Goal: Entertainment & Leisure: Consume media (video, audio)

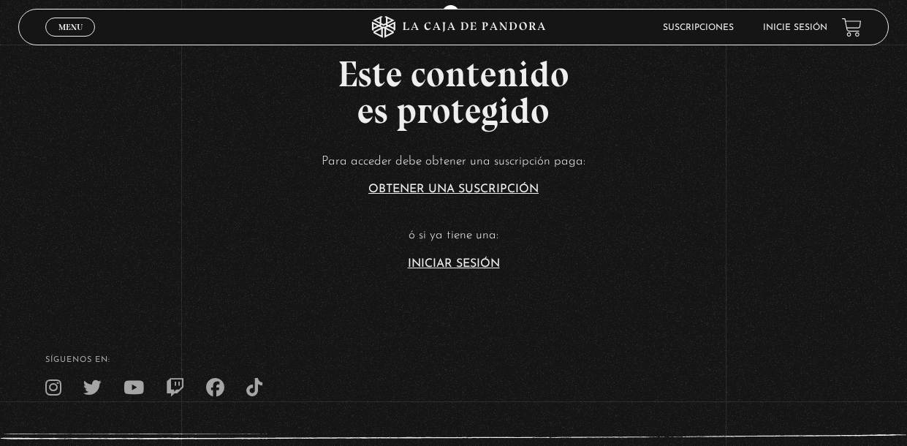
scroll to position [321, 0]
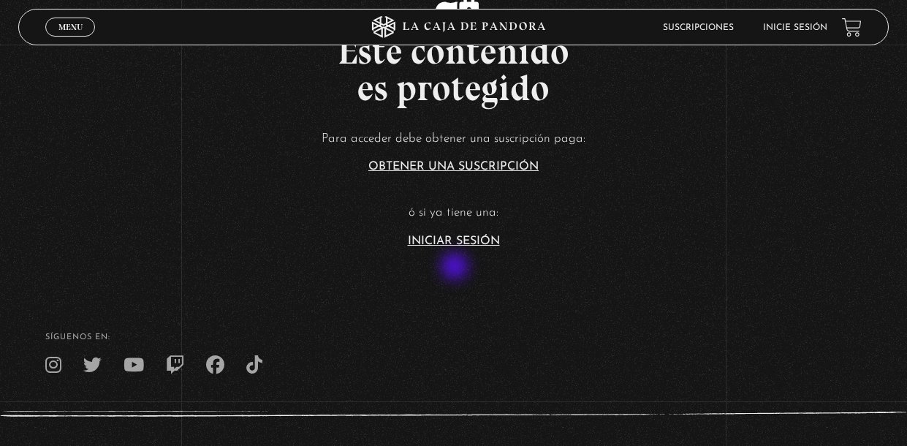
click at [456, 267] on section "Este contenido es protegido Para acceder debe obtener una suscripción paga: Obt…" at bounding box center [453, 103] width 907 height 357
click at [452, 247] on link "Iniciar Sesión" at bounding box center [454, 241] width 92 height 12
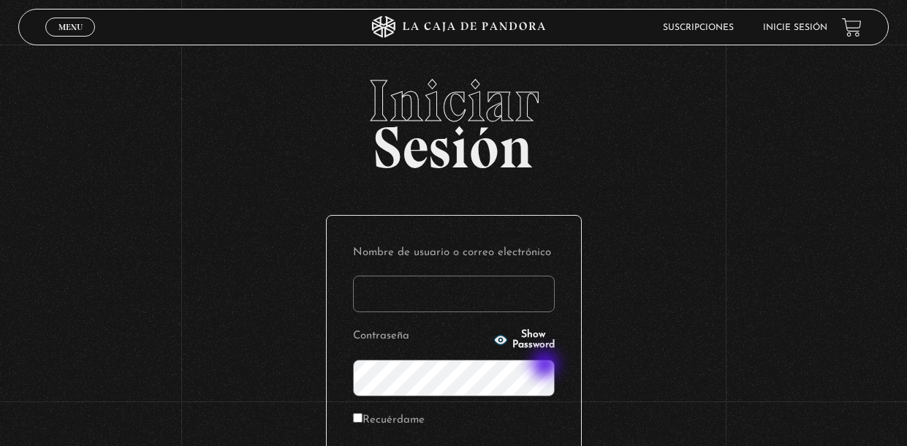
type input "[EMAIL_ADDRESS][DOMAIN_NAME]"
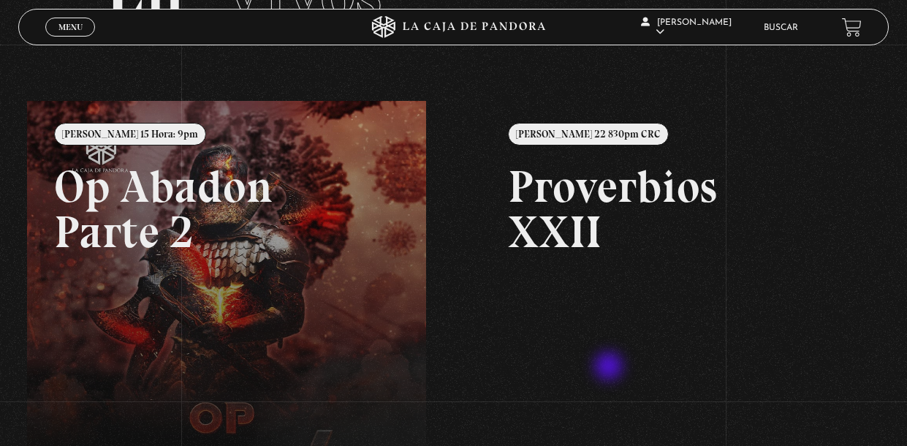
scroll to position [121, 0]
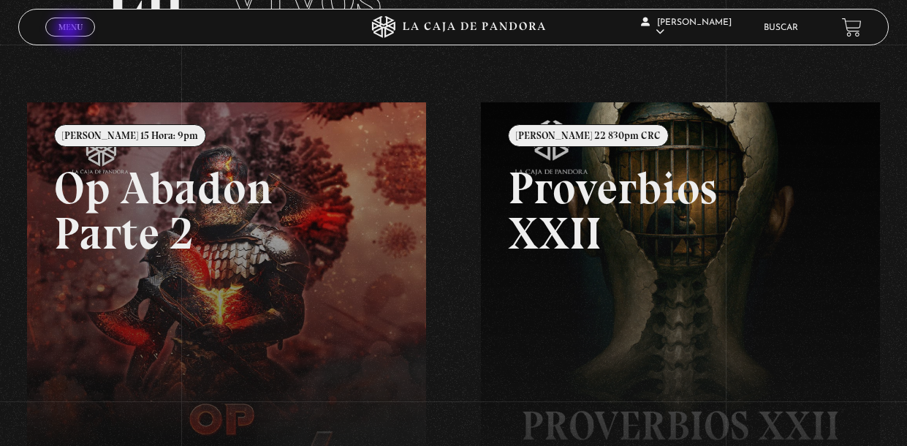
click at [71, 31] on span "Menu" at bounding box center [70, 27] width 24 height 9
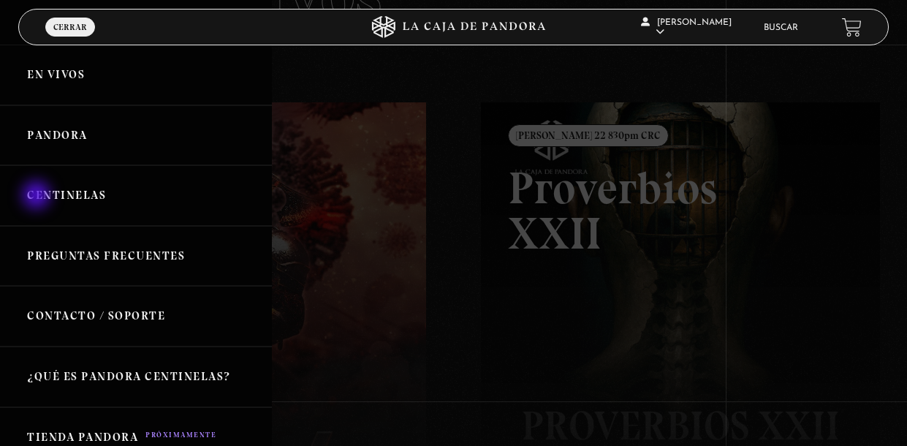
click at [38, 197] on link "Centinelas" at bounding box center [136, 195] width 272 height 61
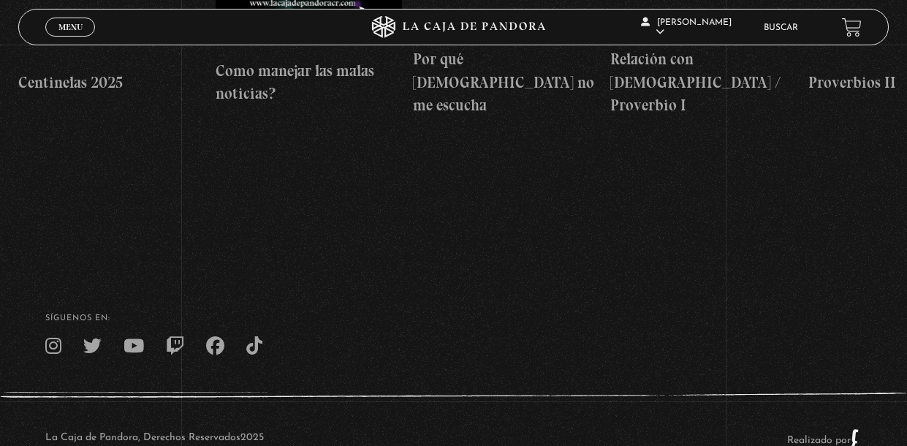
scroll to position [484, 0]
click at [411, 33] on icon at bounding box center [453, 27] width 272 height 22
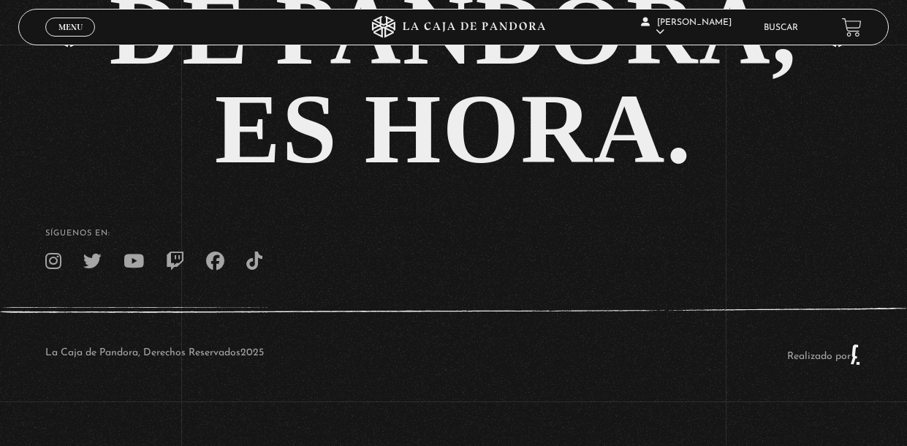
scroll to position [3198, 0]
click at [81, 34] on link "Menu Cerrar" at bounding box center [70, 27] width 50 height 19
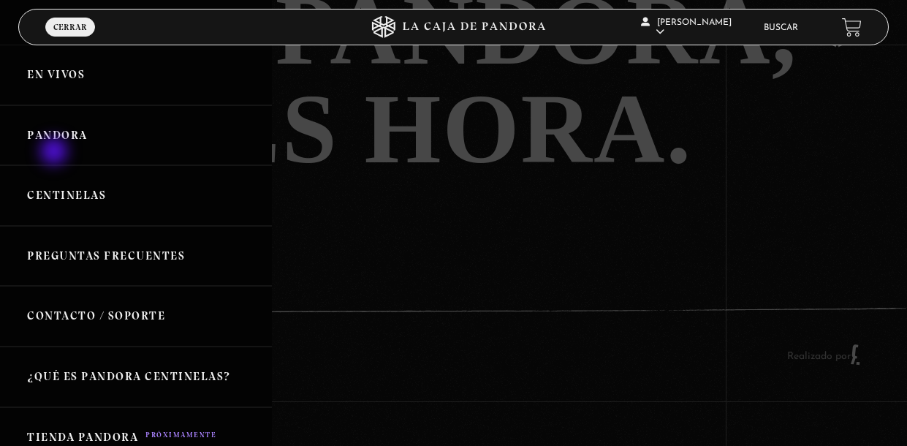
click at [56, 153] on link "Pandora" at bounding box center [136, 135] width 272 height 61
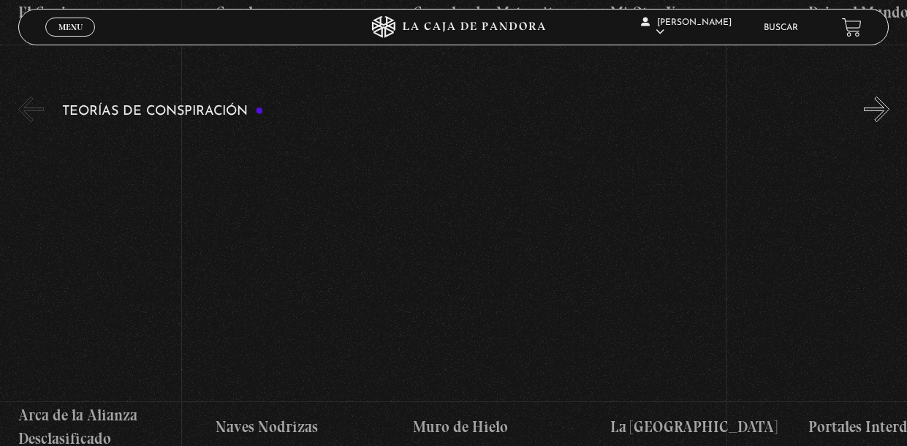
scroll to position [3213, 0]
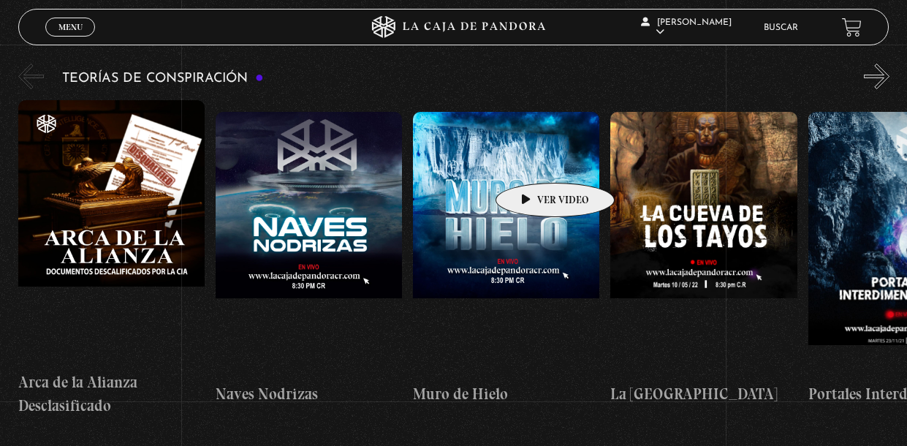
click at [532, 161] on figure at bounding box center [506, 243] width 186 height 263
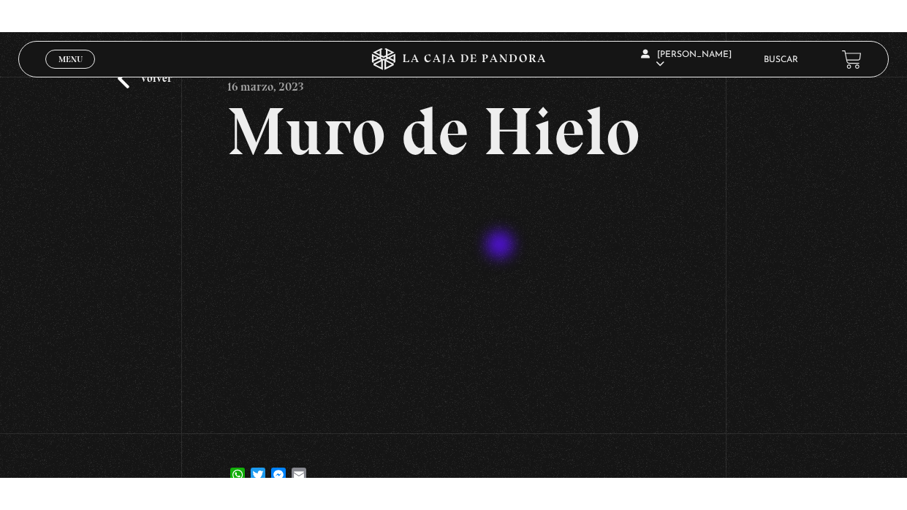
scroll to position [58, 0]
